Goal: Check status: Check status

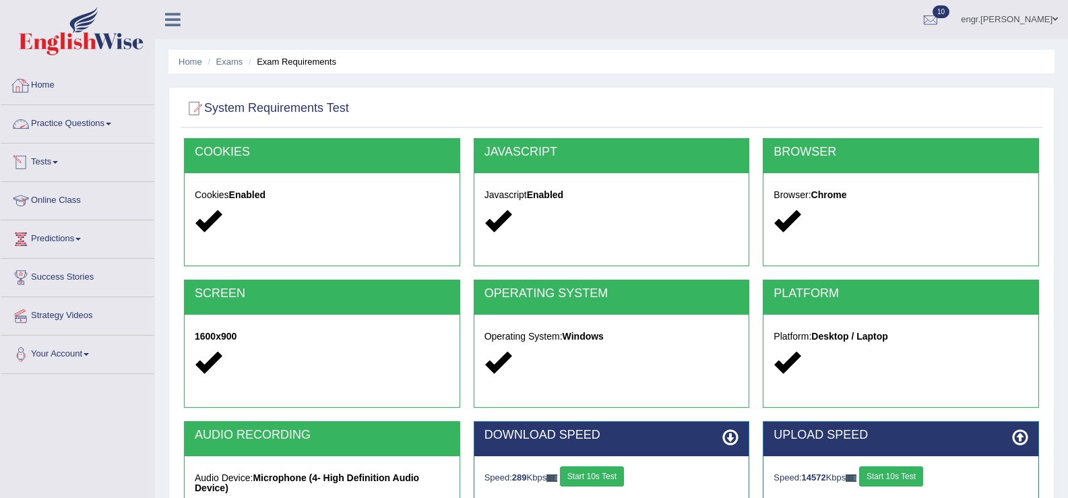
click at [46, 163] on link "Tests" at bounding box center [78, 160] width 154 height 34
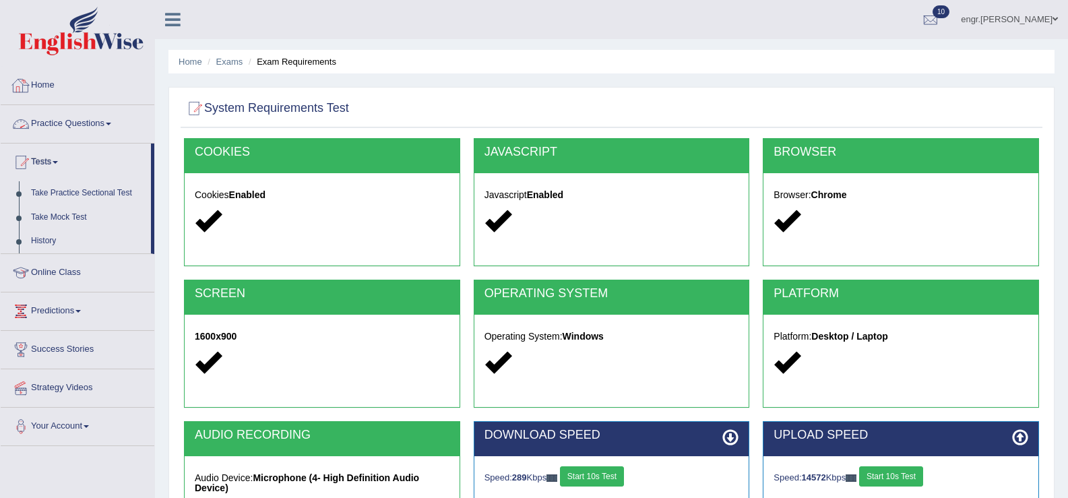
click at [48, 89] on link "Home" at bounding box center [78, 84] width 154 height 34
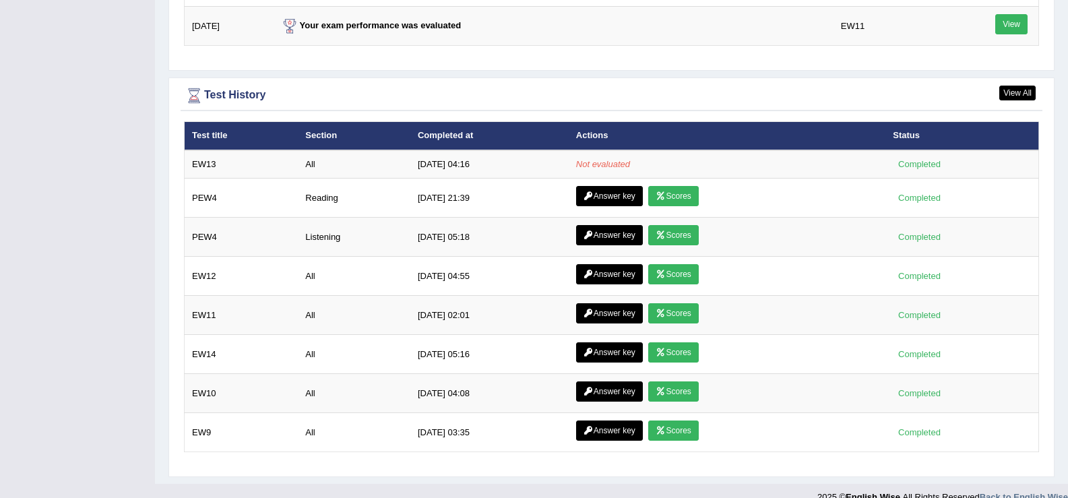
scroll to position [1810, 0]
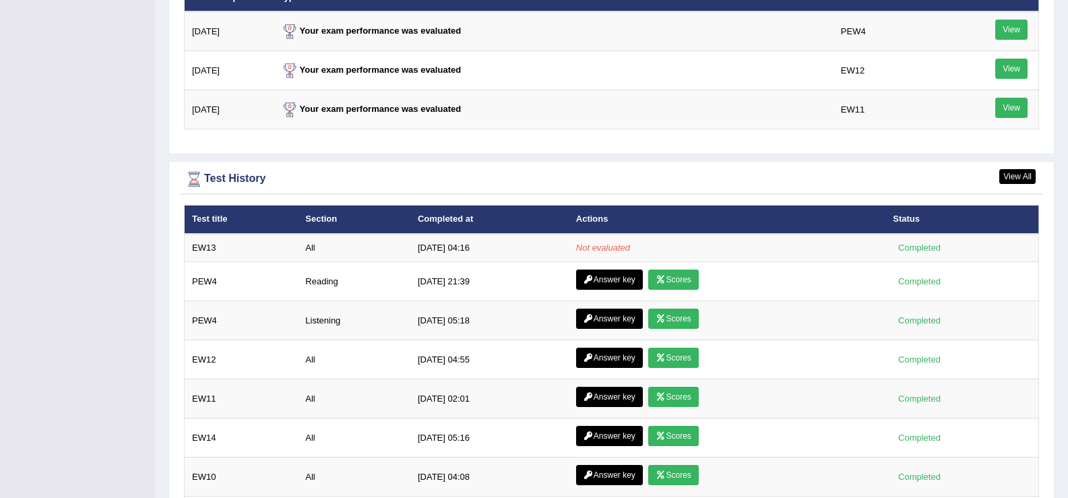
scroll to position [1736, 0]
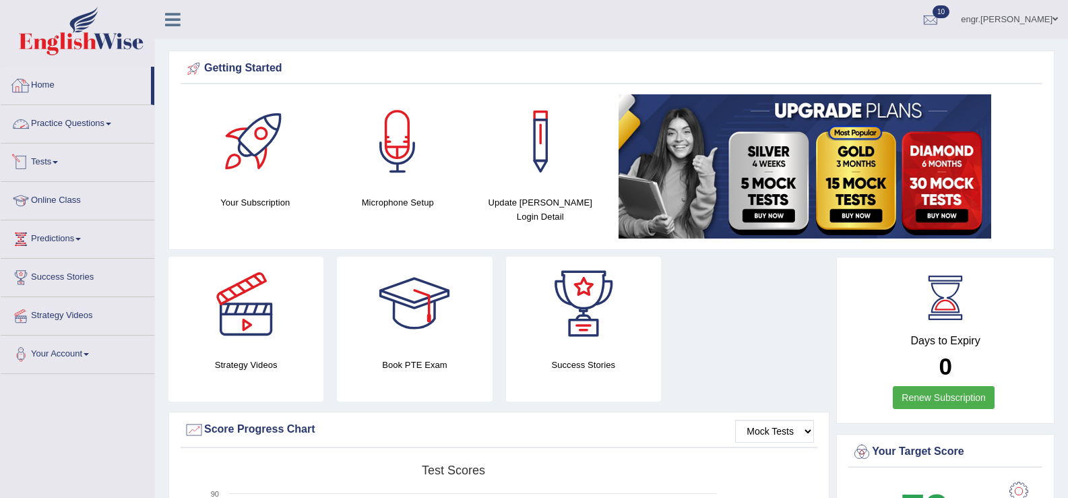
click at [42, 156] on link "Tests" at bounding box center [78, 160] width 154 height 34
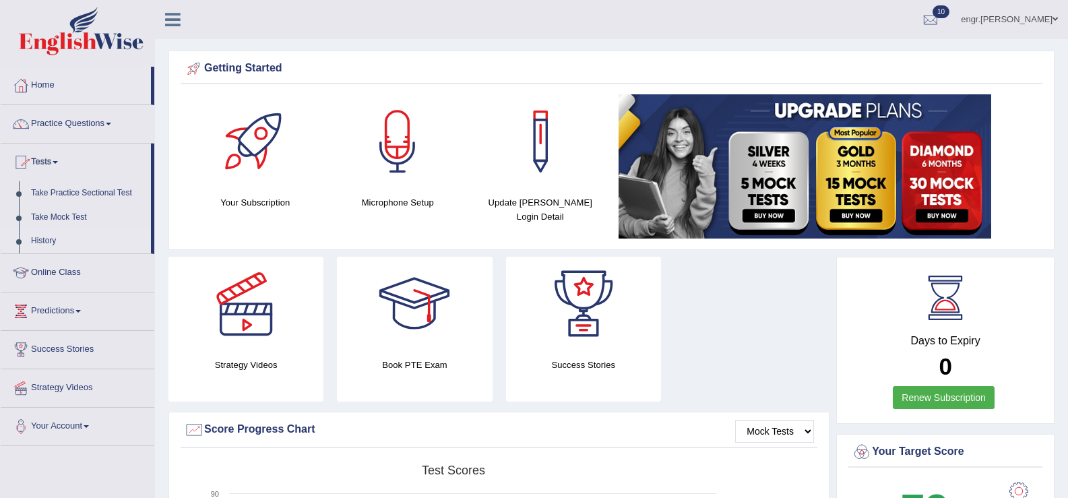
click at [52, 237] on link "History" at bounding box center [88, 241] width 126 height 24
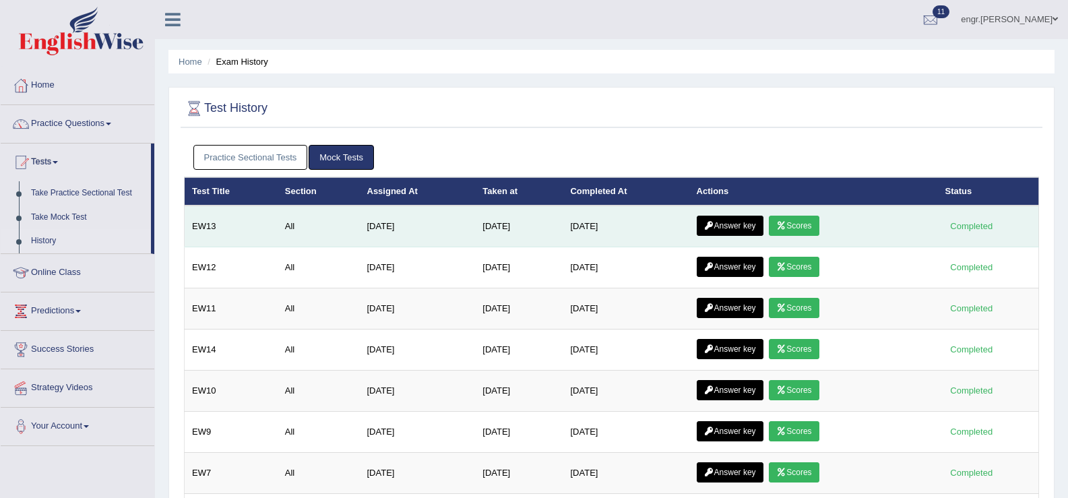
click at [786, 225] on icon at bounding box center [781, 226] width 10 height 8
click at [723, 223] on link "Answer key" at bounding box center [729, 226] width 67 height 20
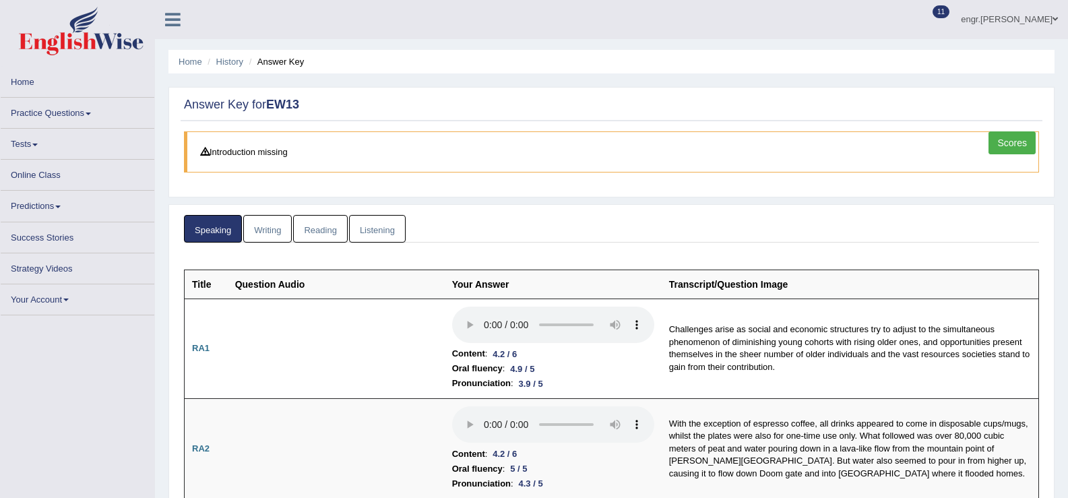
click at [374, 222] on link "Listening" at bounding box center [377, 229] width 57 height 28
click at [376, 233] on link "Listening" at bounding box center [377, 229] width 57 height 28
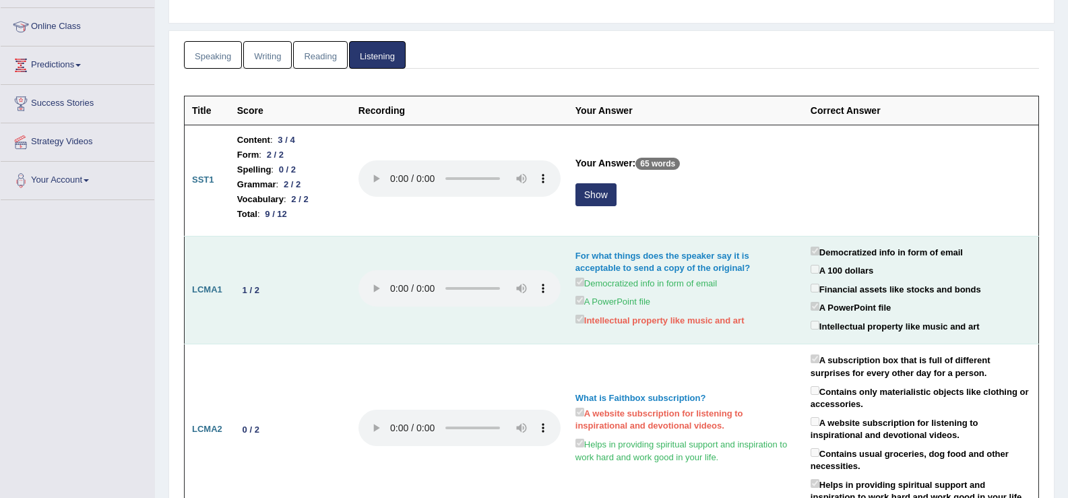
scroll to position [173, 0]
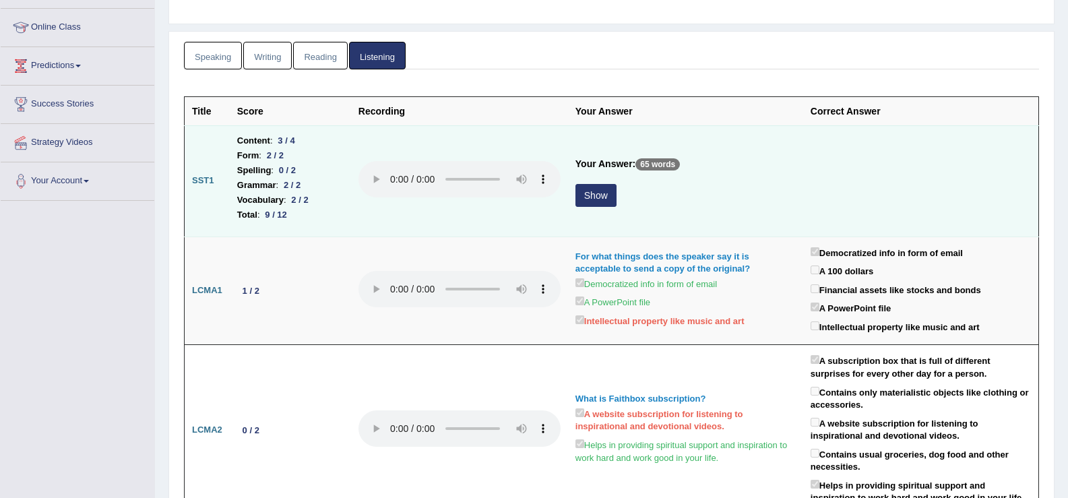
click at [604, 197] on button "Show" at bounding box center [595, 195] width 41 height 23
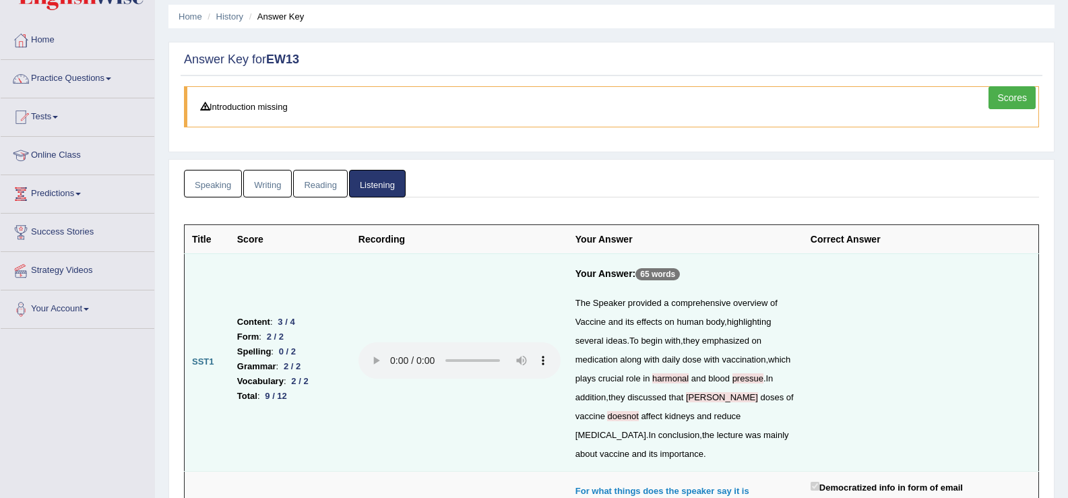
scroll to position [0, 0]
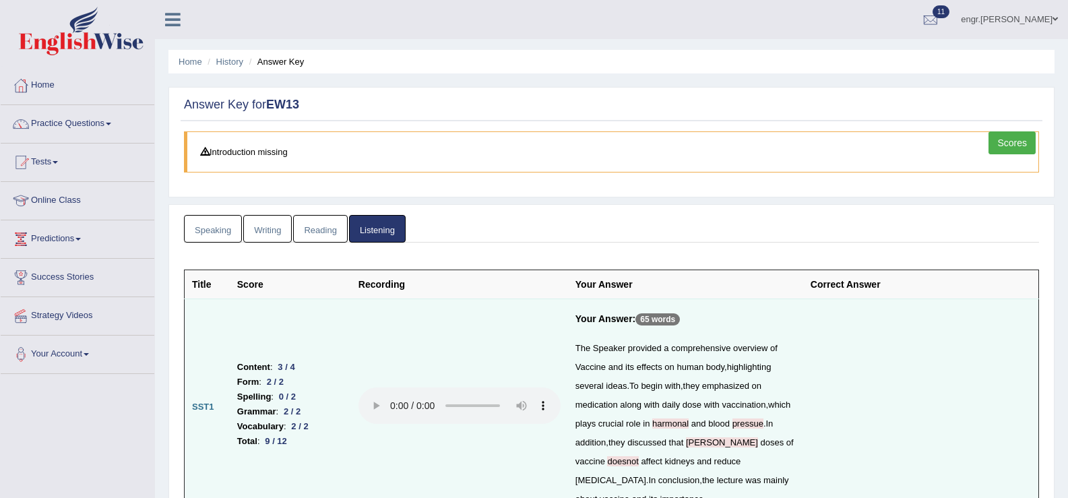
click at [264, 240] on link "Writing" at bounding box center [267, 229] width 48 height 28
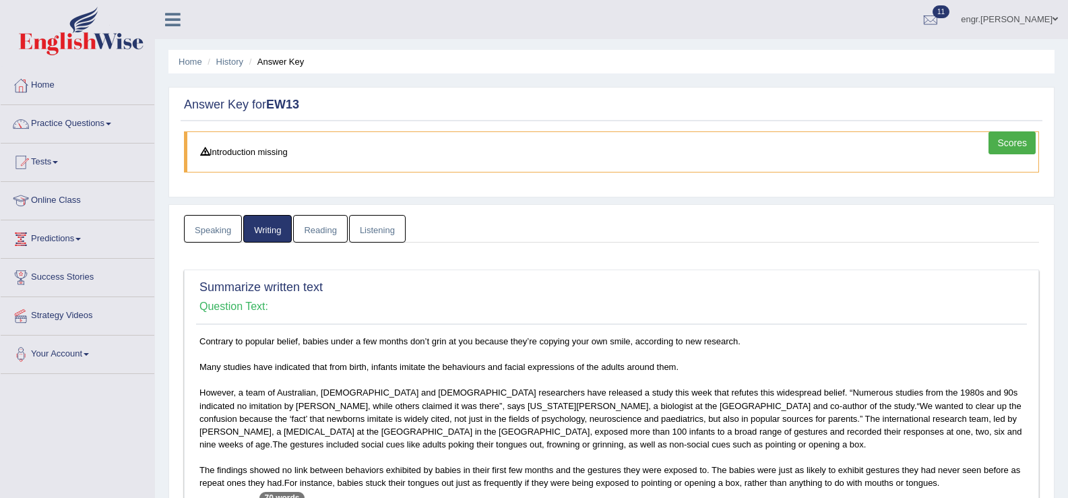
click at [219, 226] on link "Speaking" at bounding box center [213, 229] width 58 height 28
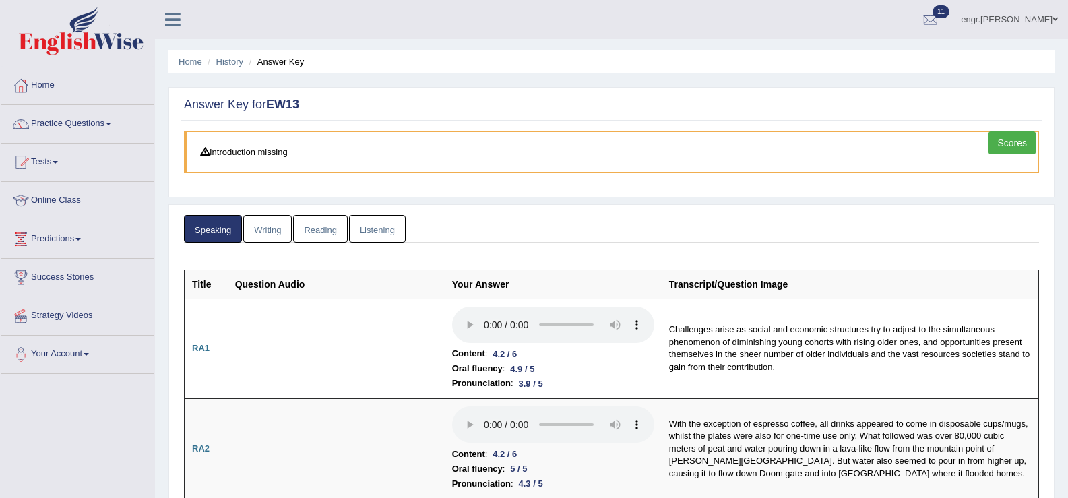
click at [1010, 140] on link "Scores" at bounding box center [1011, 142] width 47 height 23
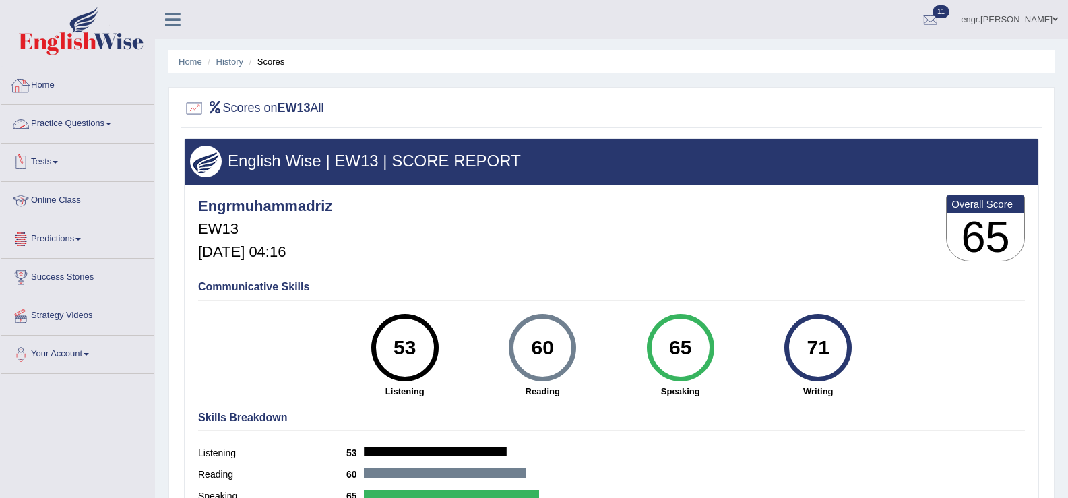
click at [53, 88] on link "Home" at bounding box center [78, 84] width 154 height 34
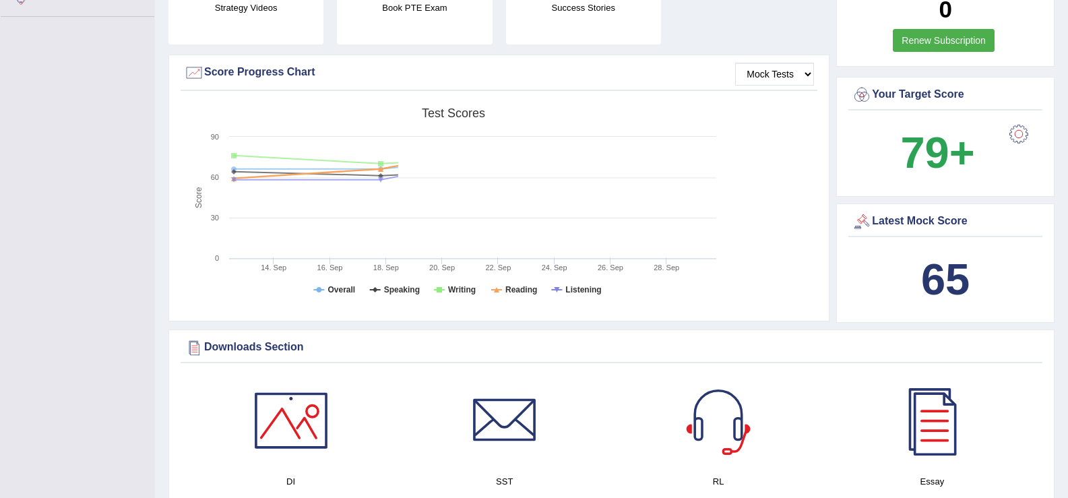
scroll to position [357, 0]
